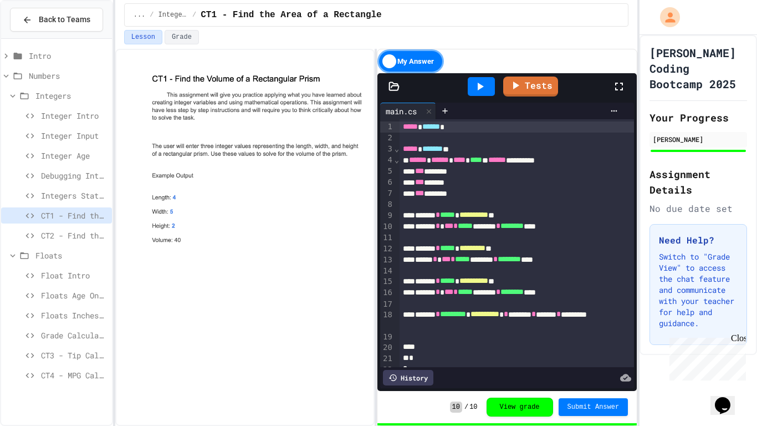
scroll to position [10, 0]
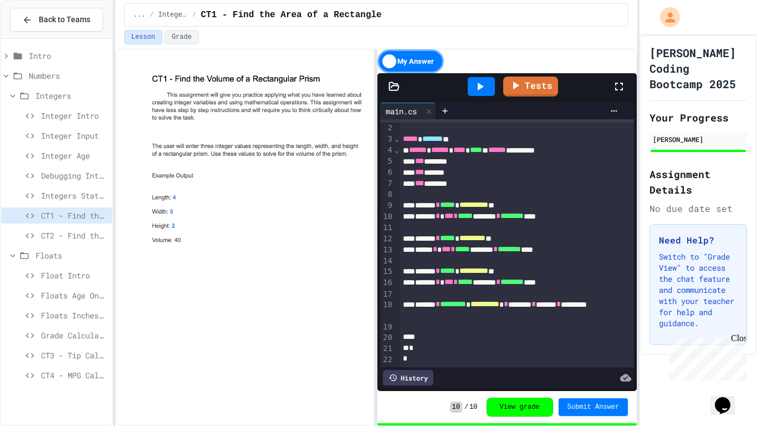
click at [623, 304] on div "**********" at bounding box center [517, 310] width 235 height 22
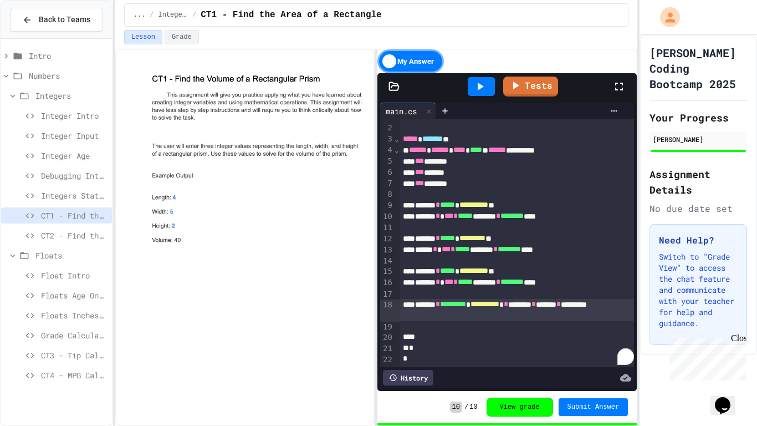
click at [601, 320] on div "**********" at bounding box center [517, 310] width 235 height 22
click at [528, 401] on button "View grade" at bounding box center [520, 405] width 67 height 19
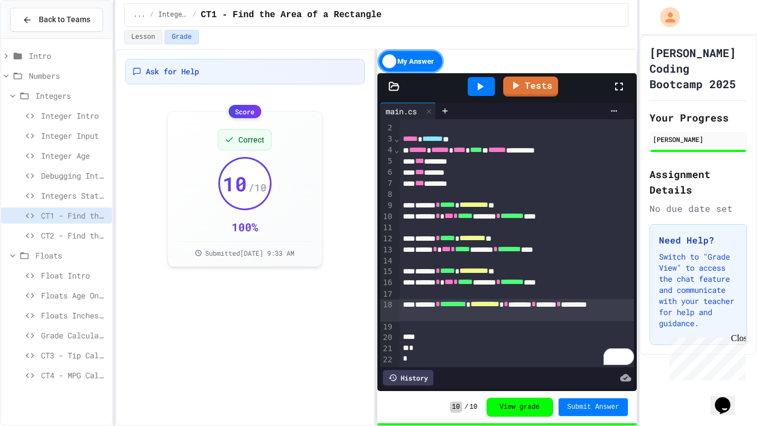
click at [491, 85] on div at bounding box center [481, 86] width 27 height 19
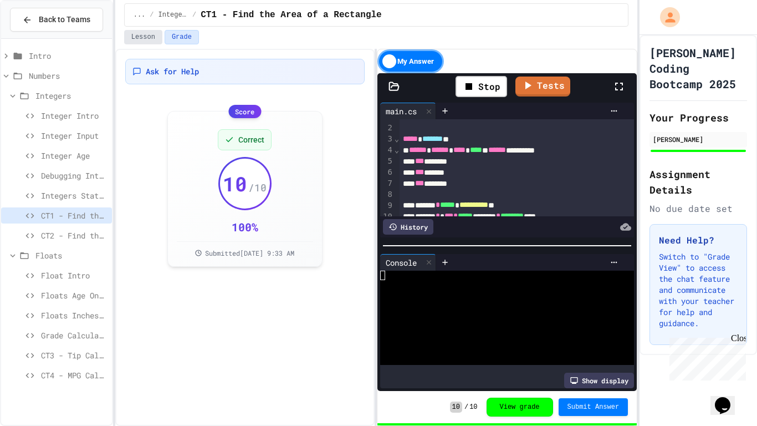
click at [145, 37] on button "Lesson" at bounding box center [143, 37] width 38 height 14
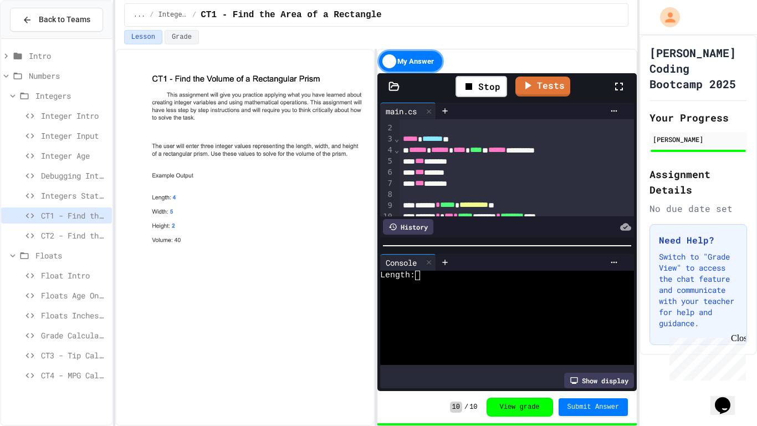
click at [502, 264] on div at bounding box center [538, 262] width 169 height 9
click at [505, 274] on div "Length:" at bounding box center [502, 275] width 245 height 9
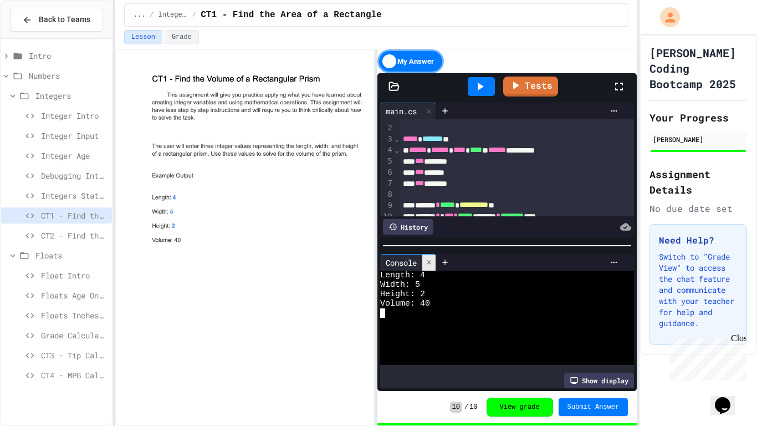
click at [427, 261] on icon at bounding box center [429, 262] width 8 height 8
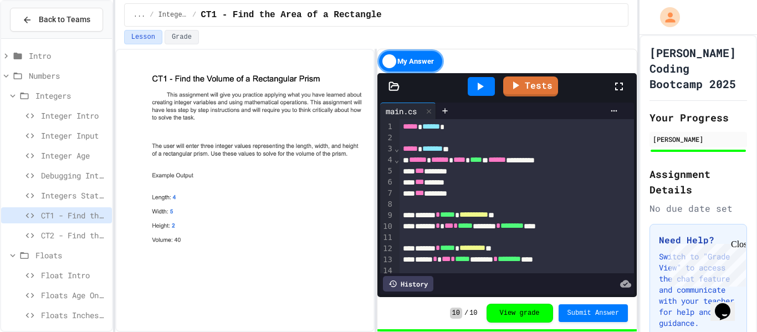
click at [31, 96] on div "Integers" at bounding box center [56, 96] width 111 height 16
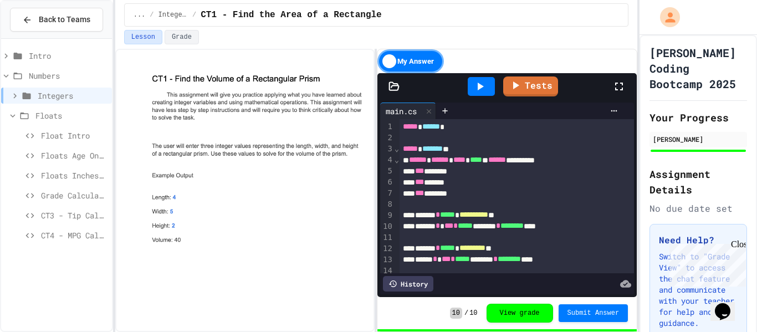
click at [65, 212] on span "CT3 - Tip Calculator" at bounding box center [74, 216] width 67 height 12
